Goal: Task Accomplishment & Management: Complete application form

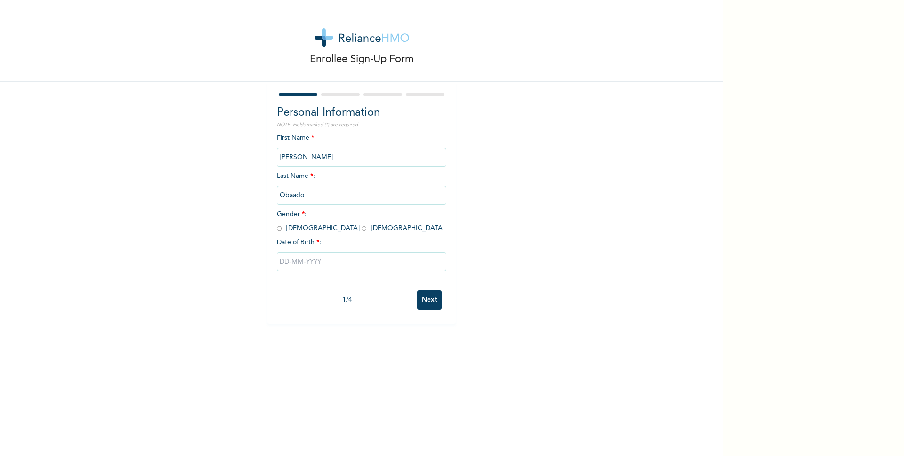
drag, startPoint x: 304, startPoint y: 194, endPoint x: 276, endPoint y: 195, distance: 27.8
click at [277, 195] on input "Obaado" at bounding box center [361, 195] width 169 height 19
click at [279, 227] on span "Gender * : [DEMOGRAPHIC_DATA] [DEMOGRAPHIC_DATA]" at bounding box center [361, 221] width 168 height 21
click at [277, 229] on input "radio" at bounding box center [279, 228] width 5 height 9
radio input "true"
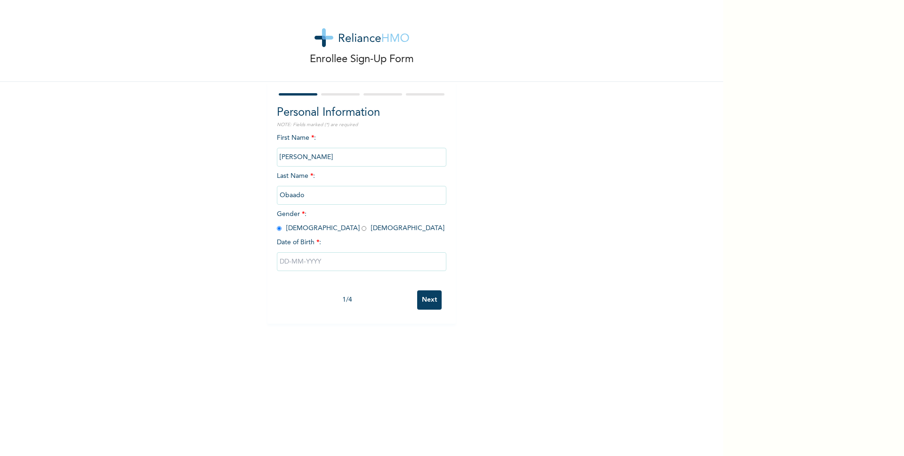
click at [301, 265] on input "text" at bounding box center [361, 261] width 169 height 19
select select "8"
click at [393, 301] on select "2025 2024 2023 2022 2021 2020 2019 2018 2017 2016 2015 2014 2013 2012 2011 2010…" at bounding box center [388, 299] width 33 height 19
select select "1990"
click at [372, 290] on select "2025 2024 2023 2022 2021 2020 2019 2018 2017 2016 2015 2014 2013 2012 2011 2010…" at bounding box center [388, 299] width 33 height 19
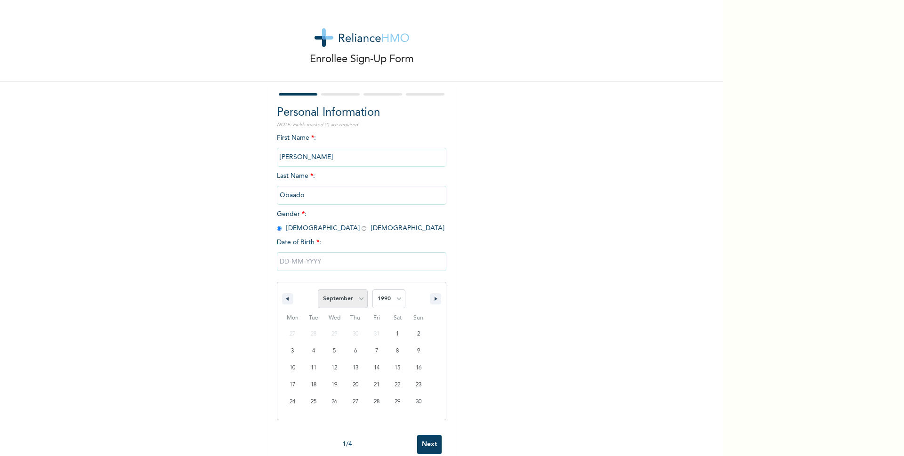
click at [357, 304] on select "January February March April May June July August September October November De…" at bounding box center [343, 299] width 50 height 19
select select "11"
click at [318, 290] on select "January February March April May June July August September October November De…" at bounding box center [343, 299] width 50 height 19
type input "[DATE]"
click at [423, 301] on input "Next" at bounding box center [429, 299] width 24 height 19
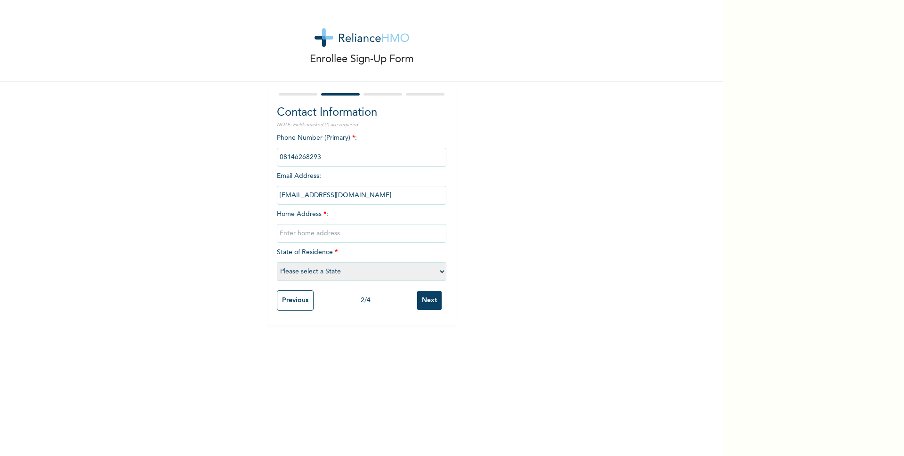
click at [321, 155] on input "phone" at bounding box center [361, 157] width 169 height 19
drag, startPoint x: 321, startPoint y: 155, endPoint x: 276, endPoint y: 162, distance: 45.7
click at [277, 162] on input "phone" at bounding box center [361, 157] width 169 height 19
click at [313, 232] on input "text" at bounding box center [361, 233] width 169 height 19
click at [438, 273] on select "Please select a State [PERSON_NAME] (FCT) [PERSON_NAME] Ibom [GEOGRAPHIC_DATA] …" at bounding box center [361, 271] width 169 height 19
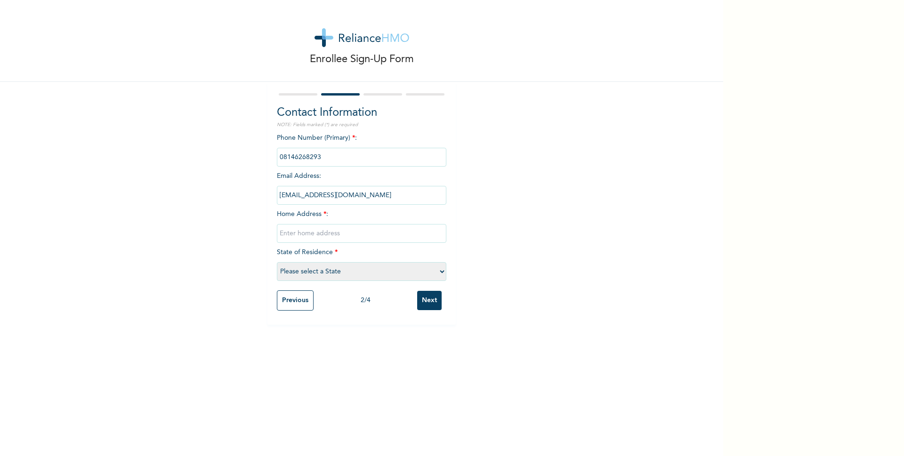
select select "15"
click at [277, 262] on select "Please select a State [PERSON_NAME] (FCT) [PERSON_NAME] Ibom [GEOGRAPHIC_DATA] …" at bounding box center [361, 271] width 169 height 19
click at [376, 236] on input "text" at bounding box center [361, 233] width 169 height 19
type input "NO 29 MAIJAMAA CLOSE [PERSON_NAME] ENGINEER [PERSON_NAME]"
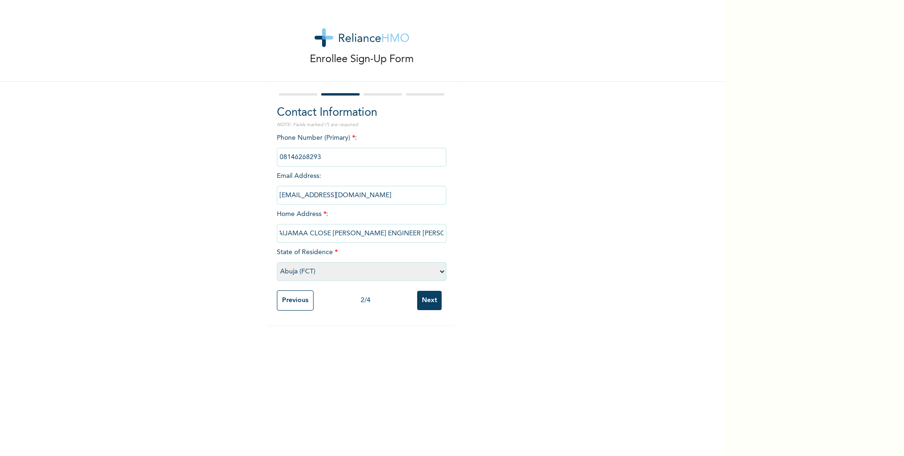
scroll to position [0, 0]
click at [432, 306] on input "Next" at bounding box center [429, 300] width 24 height 19
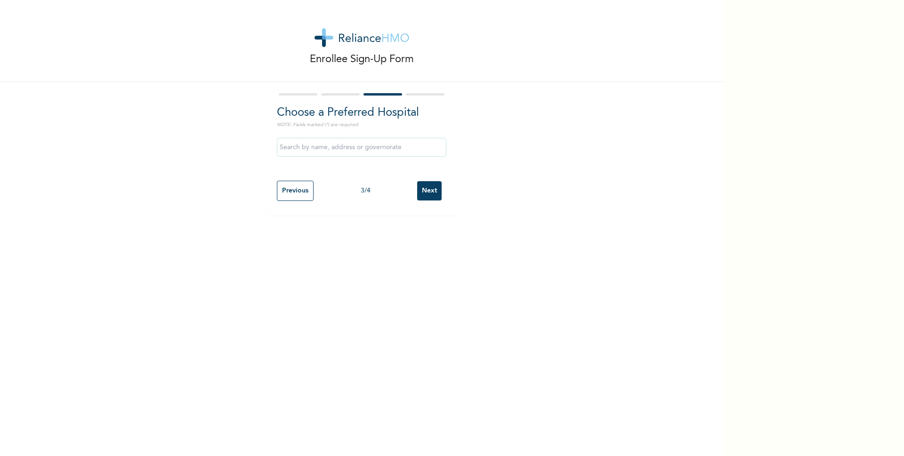
click at [353, 145] on input "text" at bounding box center [361, 147] width 169 height 19
type input "Providence Multi-Speciality Hospital"
click at [423, 187] on input "Next" at bounding box center [429, 190] width 24 height 19
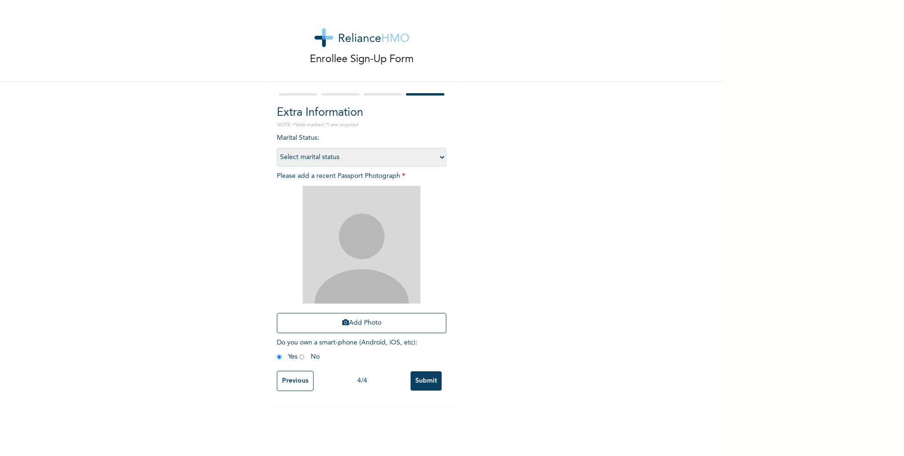
click at [437, 154] on select "Select marital status [DEMOGRAPHIC_DATA] Married [DEMOGRAPHIC_DATA] Widow/[DEMO…" at bounding box center [361, 157] width 169 height 19
click at [483, 210] on div "Enrollee Sign-Up Form Extra Information NOTE: Fields marked (*) are required Ma…" at bounding box center [361, 202] width 723 height 405
